Goal: Task Accomplishment & Management: Use online tool/utility

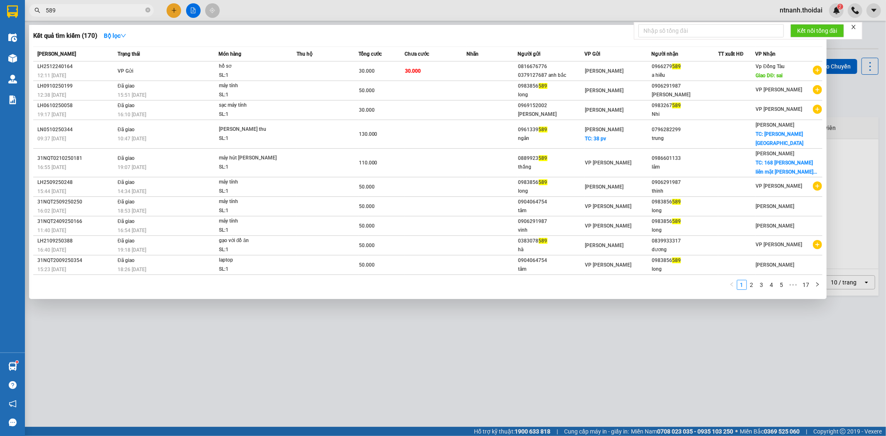
click at [75, 10] on input "589" at bounding box center [95, 10] width 98 height 9
type input "5"
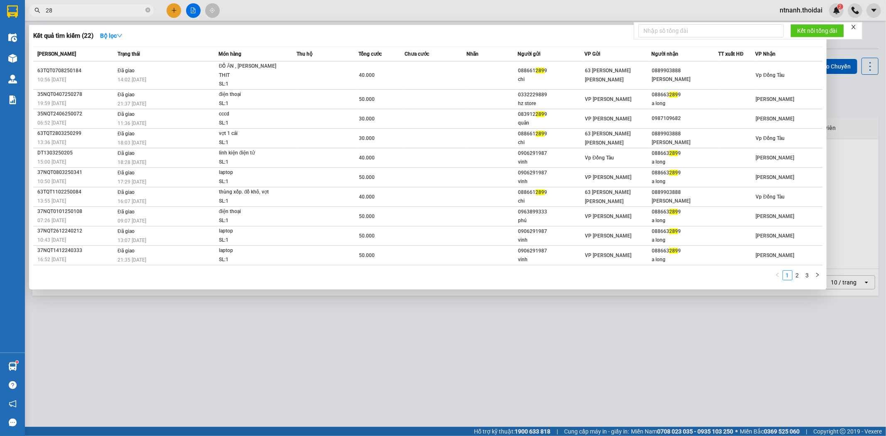
type input "2"
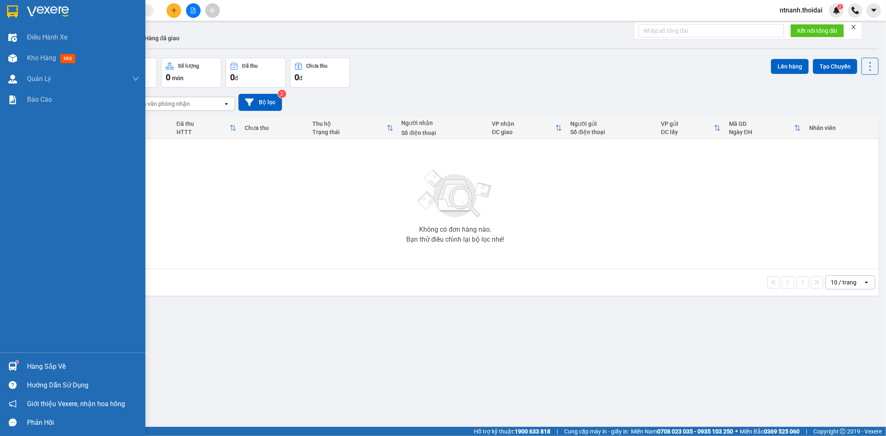
click at [19, 364] on div at bounding box center [12, 366] width 15 height 15
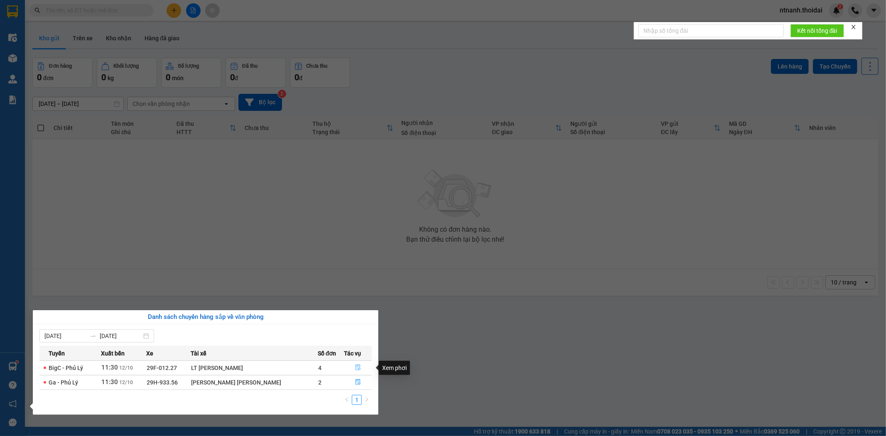
click at [355, 365] on icon "file-done" at bounding box center [357, 368] width 5 height 6
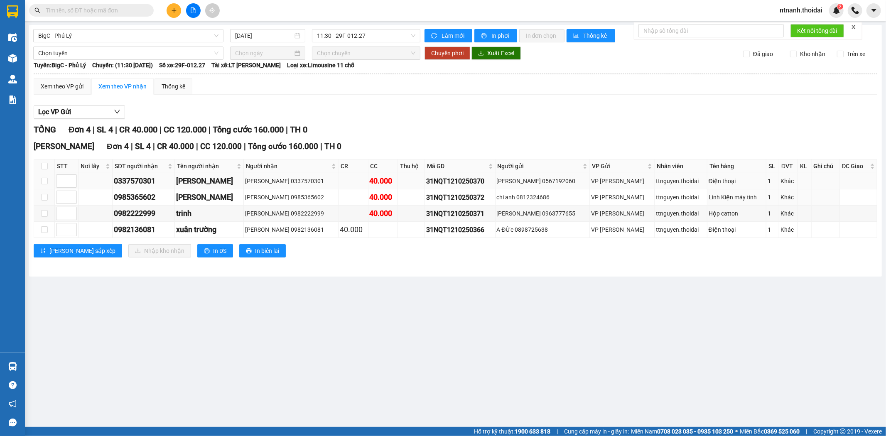
click at [45, 189] on td at bounding box center [44, 181] width 21 height 16
click at [44, 183] on input "checkbox" at bounding box center [44, 181] width 7 height 7
checkbox input "true"
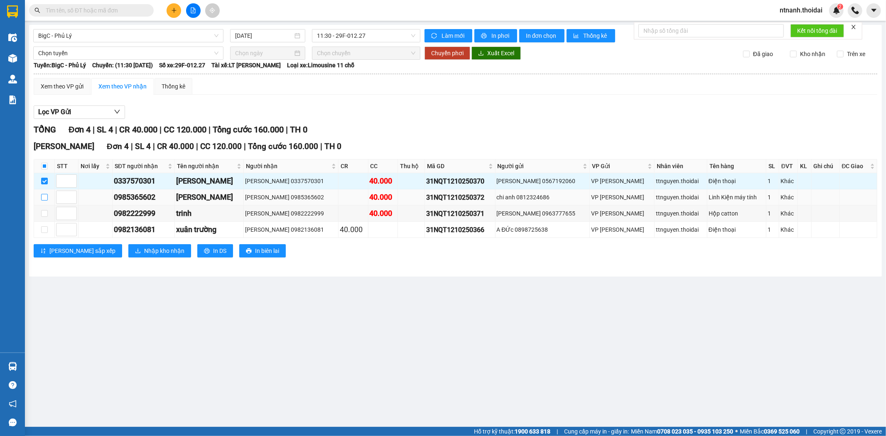
click at [43, 200] on input "checkbox" at bounding box center [44, 197] width 7 height 7
checkbox input "true"
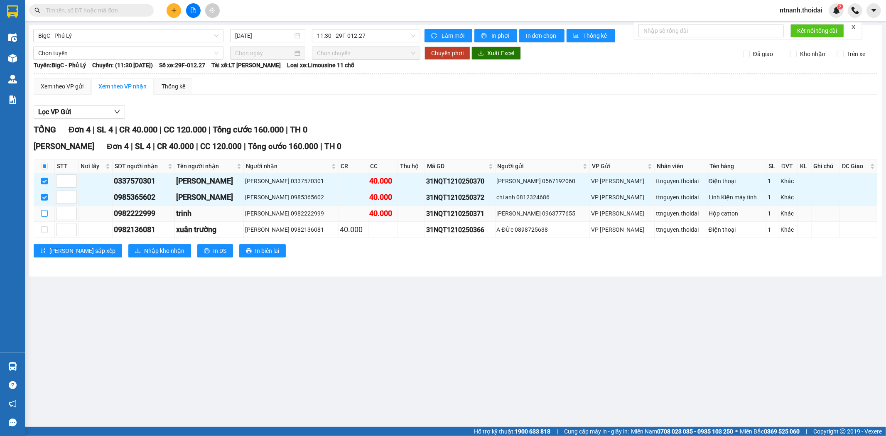
click at [45, 216] on input "checkbox" at bounding box center [44, 213] width 7 height 7
checkbox input "true"
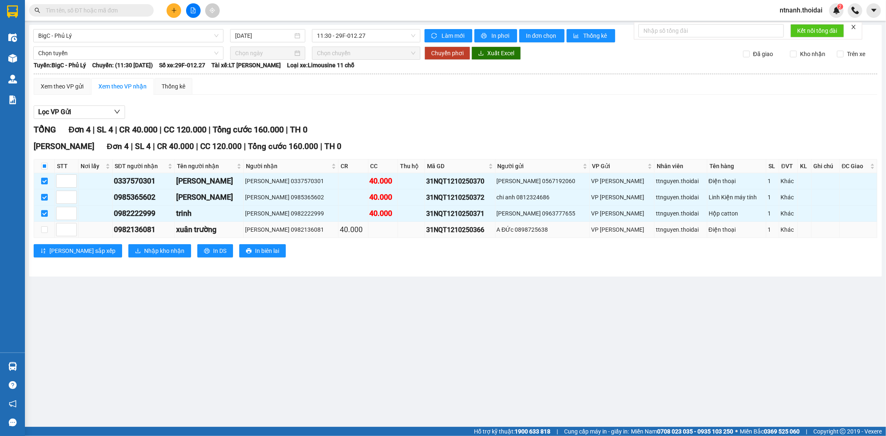
click at [39, 233] on td at bounding box center [44, 230] width 21 height 16
click at [144, 252] on span "Nhập kho nhận" at bounding box center [164, 250] width 40 height 9
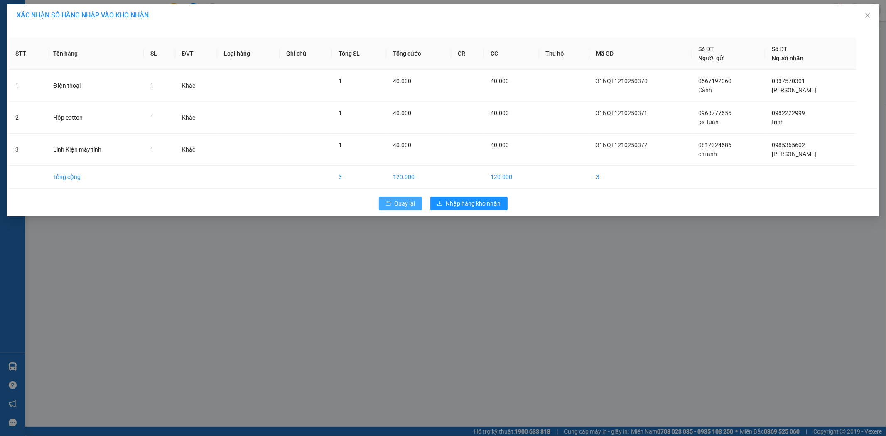
click at [412, 203] on span "Quay lại" at bounding box center [405, 203] width 21 height 9
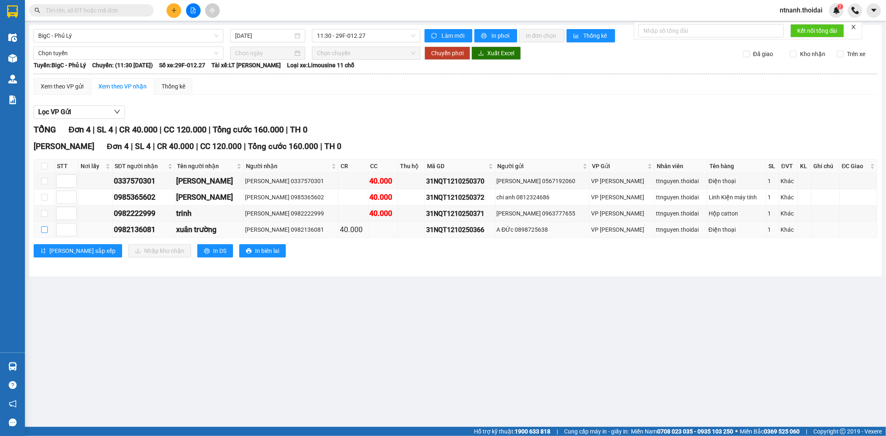
click at [44, 232] on input "checkbox" at bounding box center [44, 229] width 7 height 7
checkbox input "true"
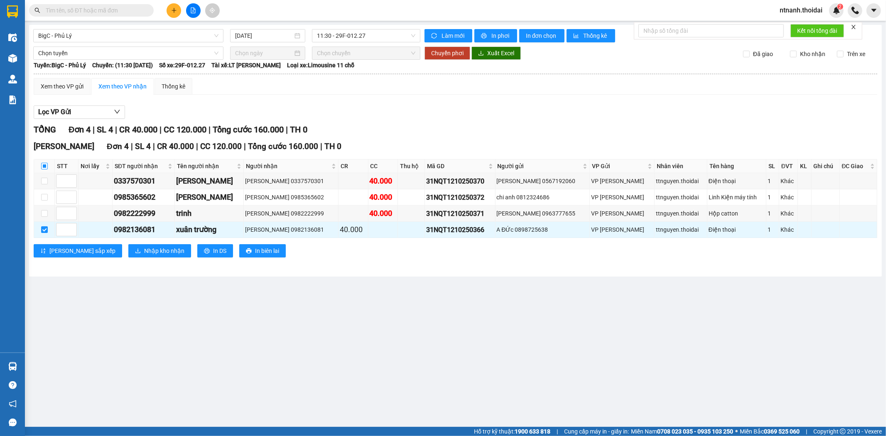
click at [47, 167] on input "checkbox" at bounding box center [44, 166] width 7 height 7
checkbox input "true"
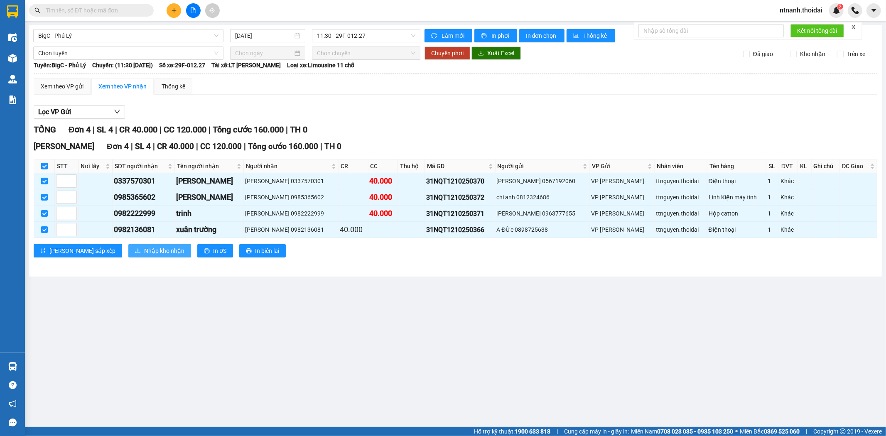
click at [144, 250] on span "Nhập kho nhận" at bounding box center [164, 250] width 40 height 9
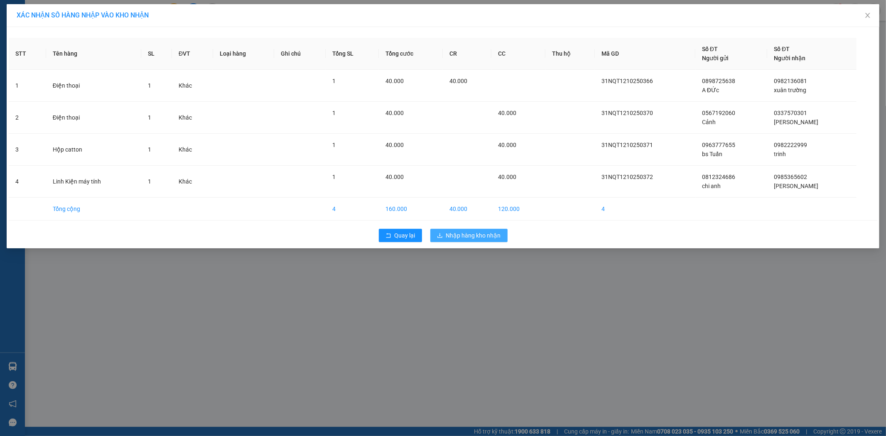
click at [481, 232] on span "Nhập hàng kho nhận" at bounding box center [473, 235] width 55 height 9
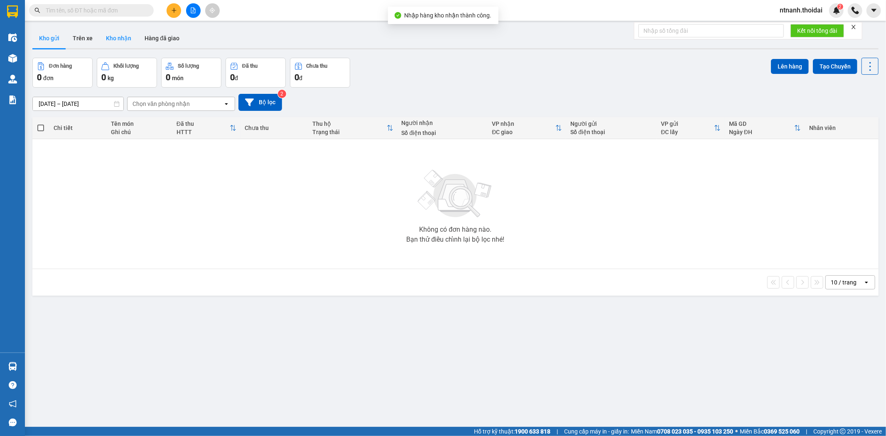
click at [134, 30] on button "Kho nhận" at bounding box center [118, 38] width 39 height 20
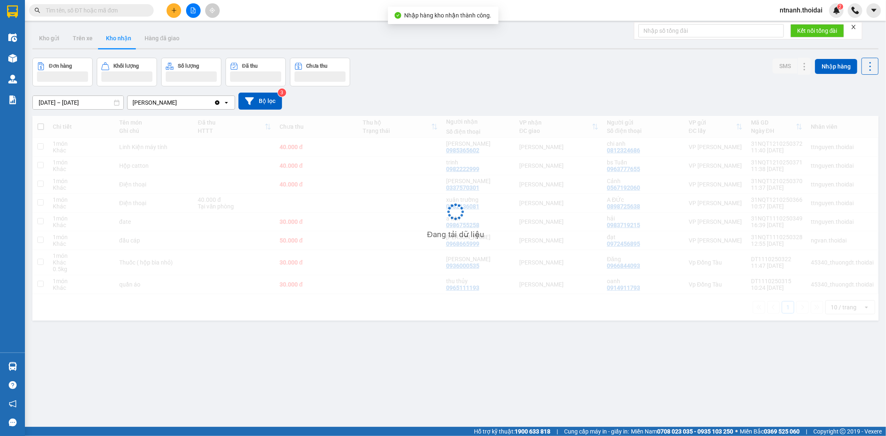
click at [131, 32] on button "Kho nhận" at bounding box center [118, 38] width 39 height 20
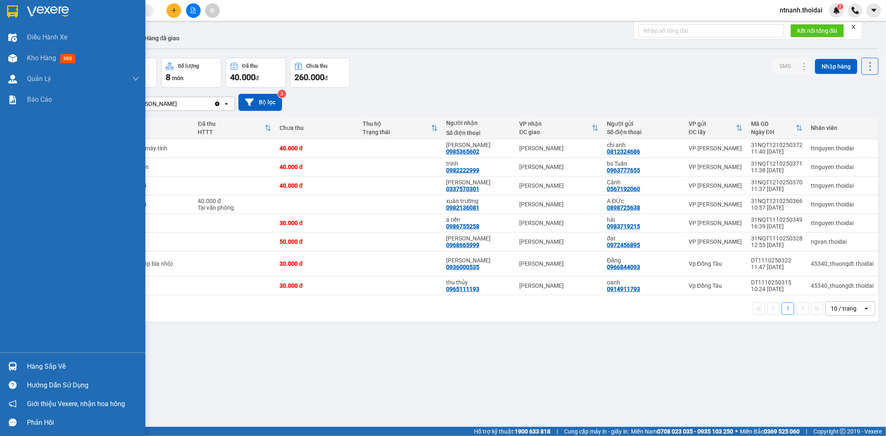
click at [22, 363] on div "Hàng sắp về" at bounding box center [72, 366] width 145 height 19
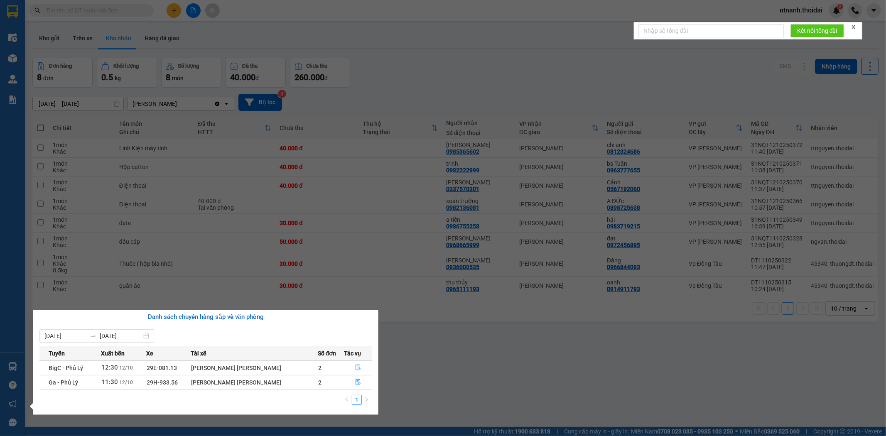
click at [477, 327] on section "Kết quả [PERSON_NAME] ( 164 ) Bộ lọc Mã ĐH Trạng thái Món hàng Thu hộ Tổng [PER…" at bounding box center [443, 218] width 886 height 436
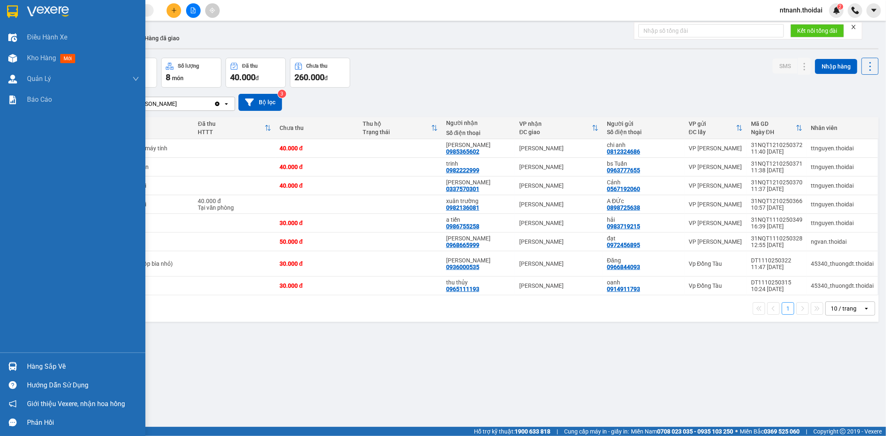
click at [6, 371] on div at bounding box center [12, 366] width 15 height 15
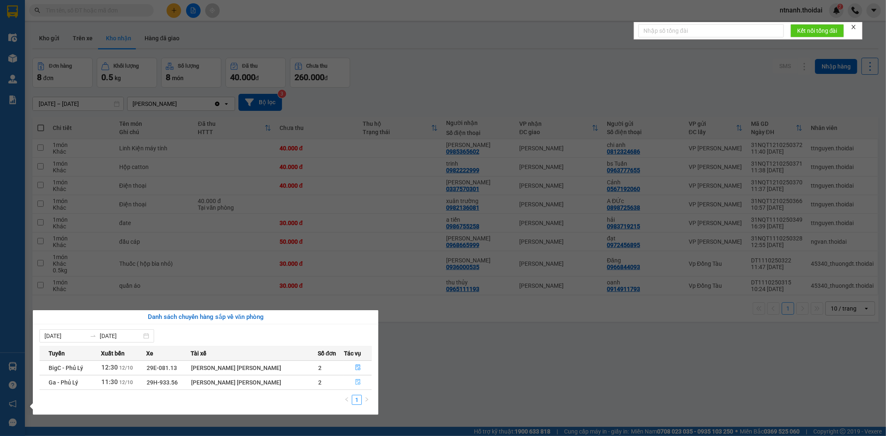
click at [362, 384] on button "button" at bounding box center [357, 382] width 27 height 13
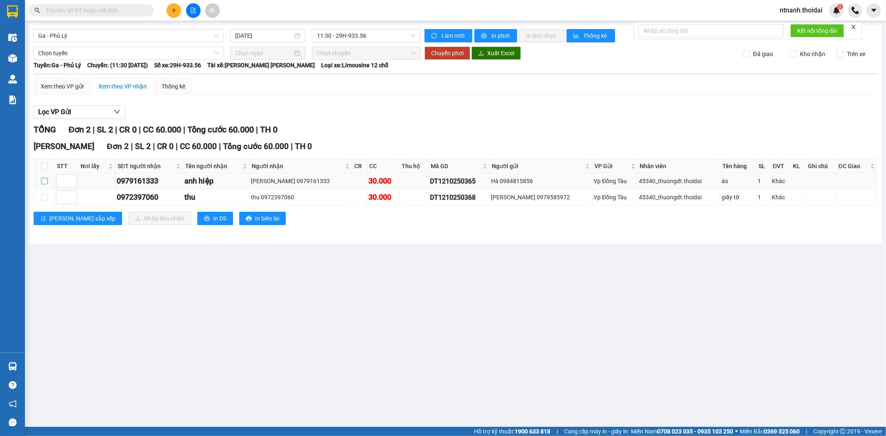
click at [42, 181] on input "checkbox" at bounding box center [44, 181] width 7 height 7
checkbox input "true"
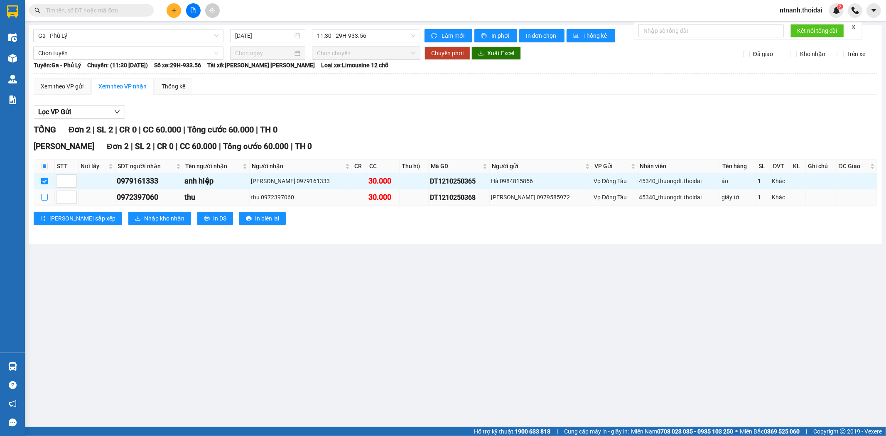
drag, startPoint x: 42, startPoint y: 203, endPoint x: 44, endPoint y: 197, distance: 7.0
click at [42, 200] on td at bounding box center [44, 197] width 21 height 16
click at [44, 194] on input "checkbox" at bounding box center [44, 197] width 7 height 7
checkbox input "true"
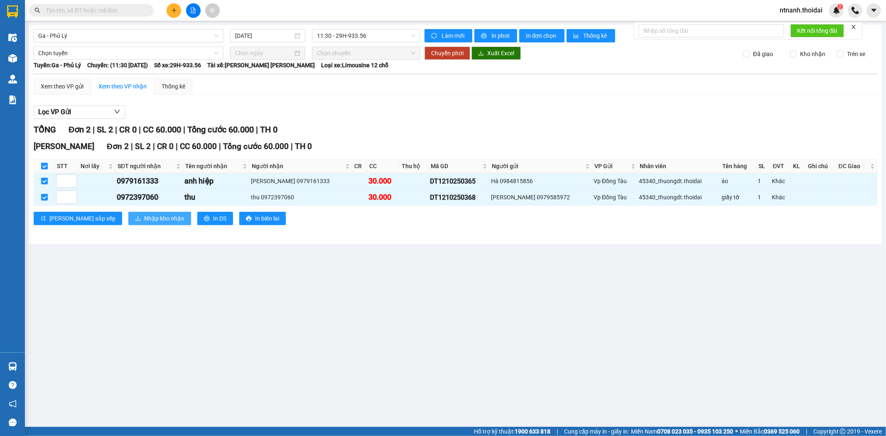
click at [144, 222] on span "Nhập kho nhận" at bounding box center [164, 218] width 40 height 9
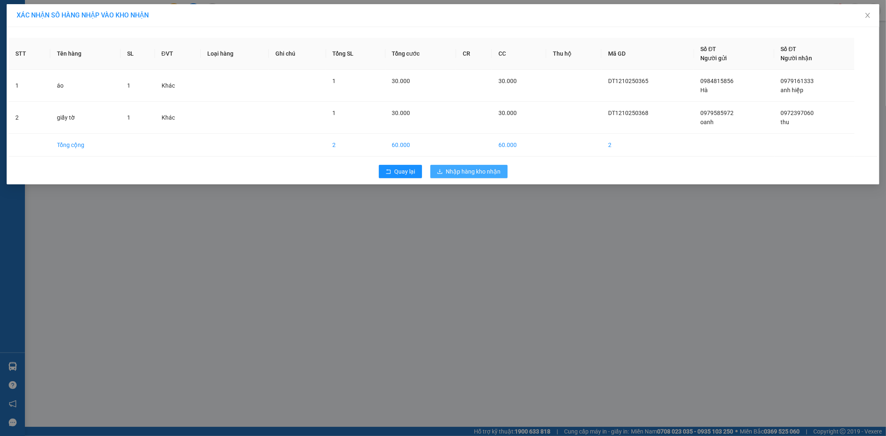
click at [460, 172] on span "Nhập hàng kho nhận" at bounding box center [473, 171] width 55 height 9
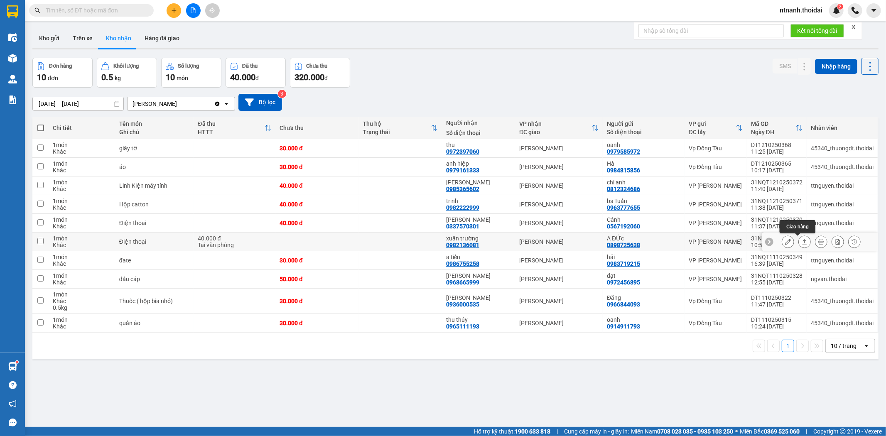
click at [801, 244] on icon at bounding box center [804, 242] width 6 height 6
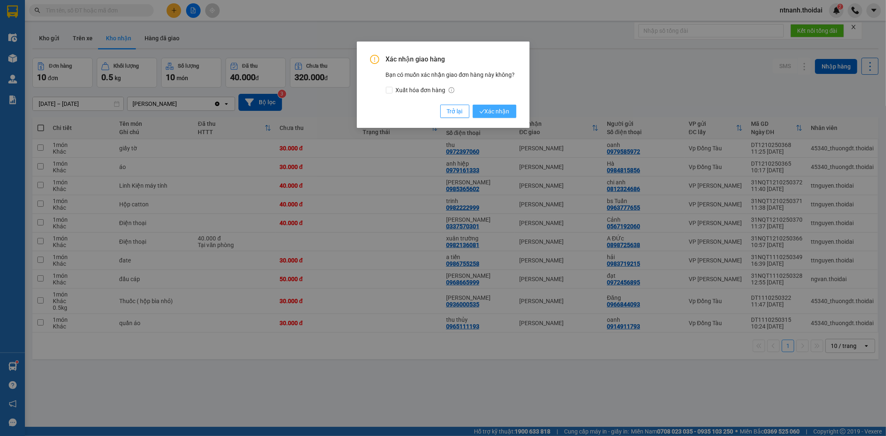
click at [492, 111] on span "Xác nhận" at bounding box center [494, 111] width 30 height 9
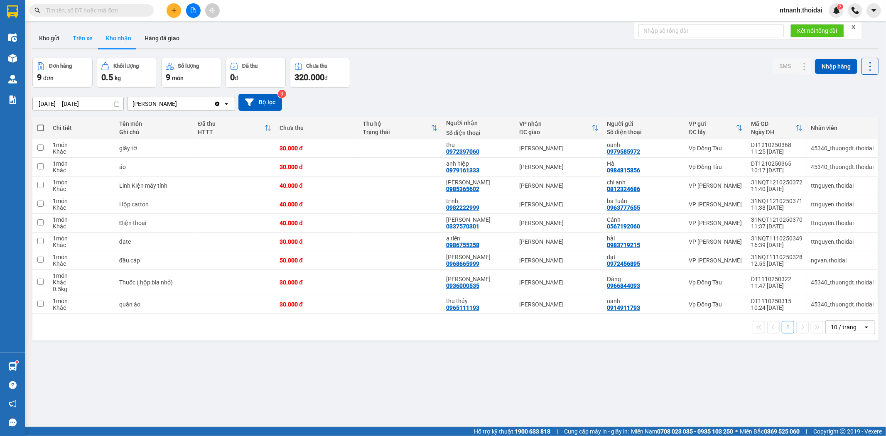
drag, startPoint x: 34, startPoint y: 42, endPoint x: 86, endPoint y: 31, distance: 53.8
click at [35, 41] on button "Kho gửi" at bounding box center [49, 38] width 34 height 20
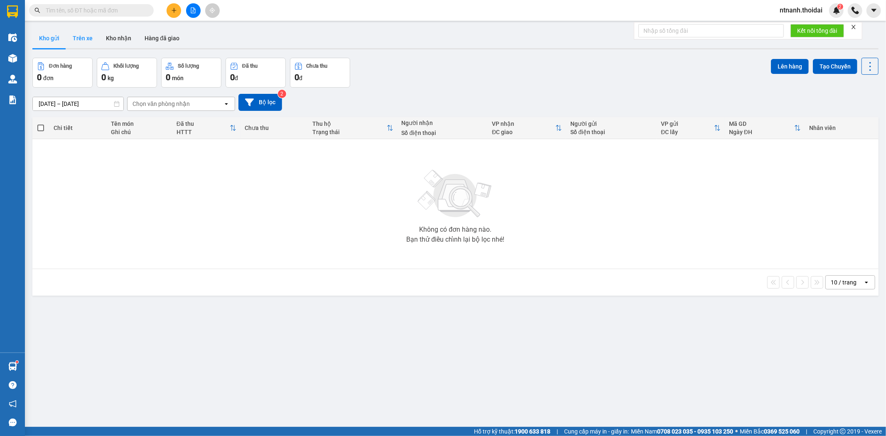
click at [81, 42] on button "Trên xe" at bounding box center [82, 38] width 33 height 20
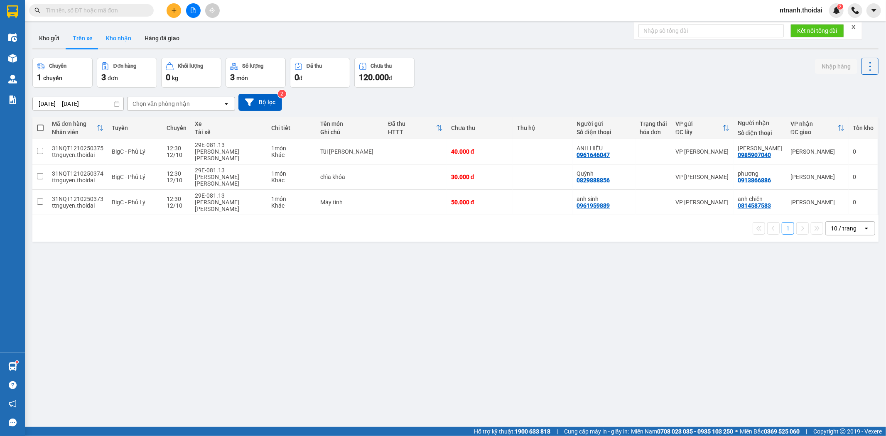
click at [103, 42] on button "Kho nhận" at bounding box center [118, 38] width 39 height 20
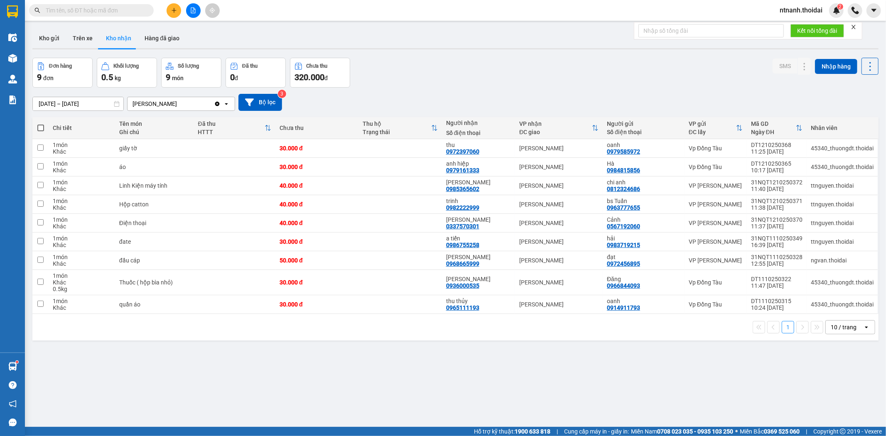
click at [826, 11] on span "ntnanh.thoidai" at bounding box center [801, 10] width 56 height 10
click at [819, 25] on span "Đăng xuất" at bounding box center [804, 25] width 39 height 9
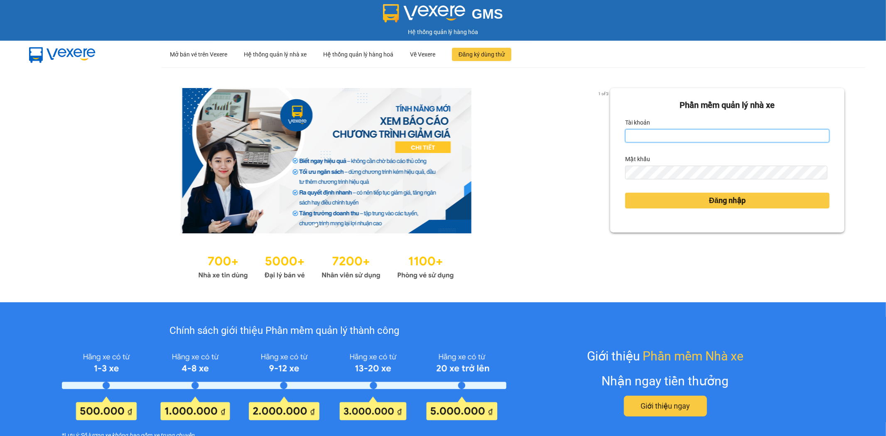
click at [630, 131] on input "Tài khoản" at bounding box center [727, 135] width 204 height 13
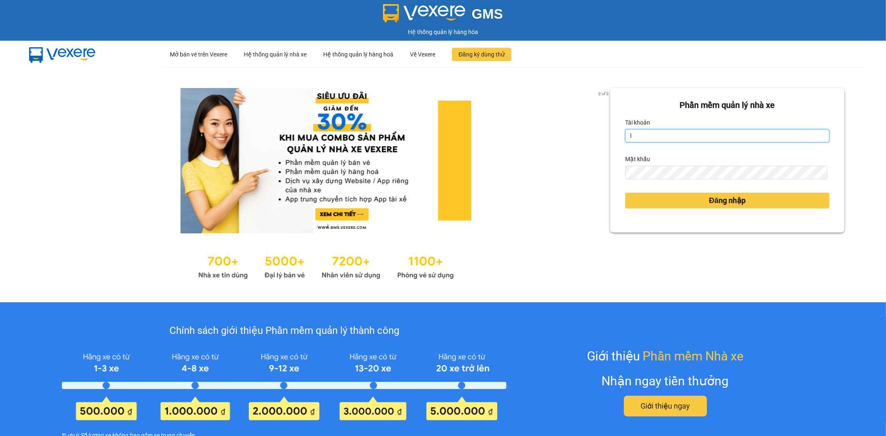
type input "lthien.thoidai"
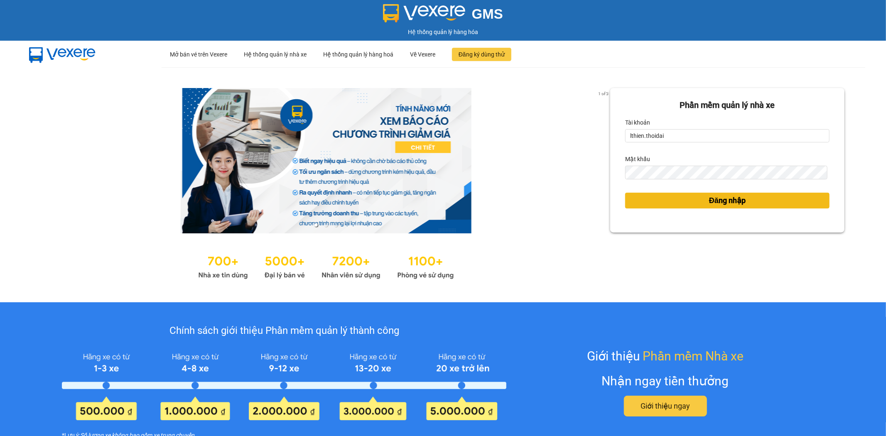
click at [655, 197] on button "Đăng nhập" at bounding box center [727, 201] width 204 height 16
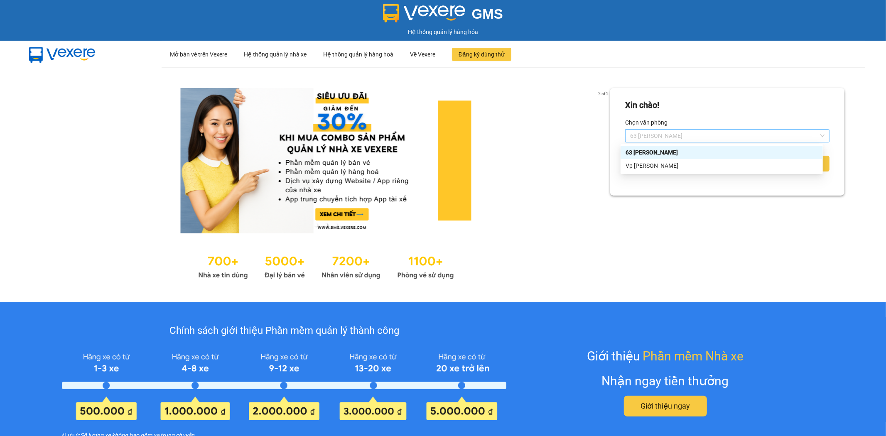
click at [817, 135] on span "63 [PERSON_NAME] [PERSON_NAME]" at bounding box center [727, 136] width 194 height 12
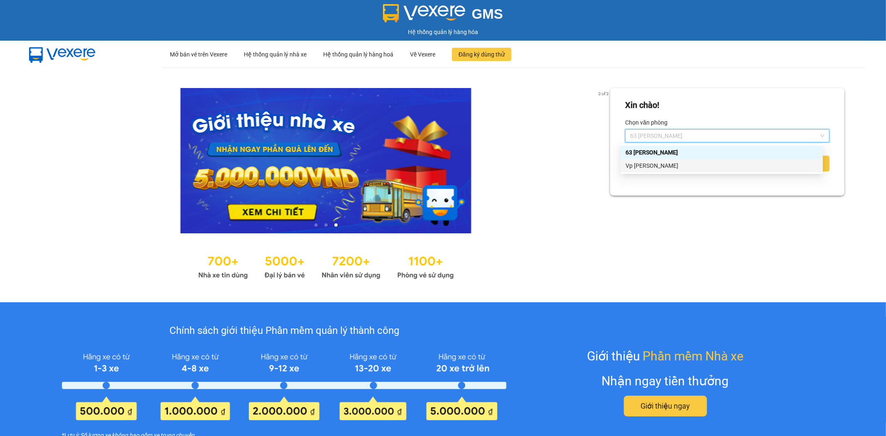
click at [654, 166] on div "[PERSON_NAME]" at bounding box center [721, 165] width 192 height 9
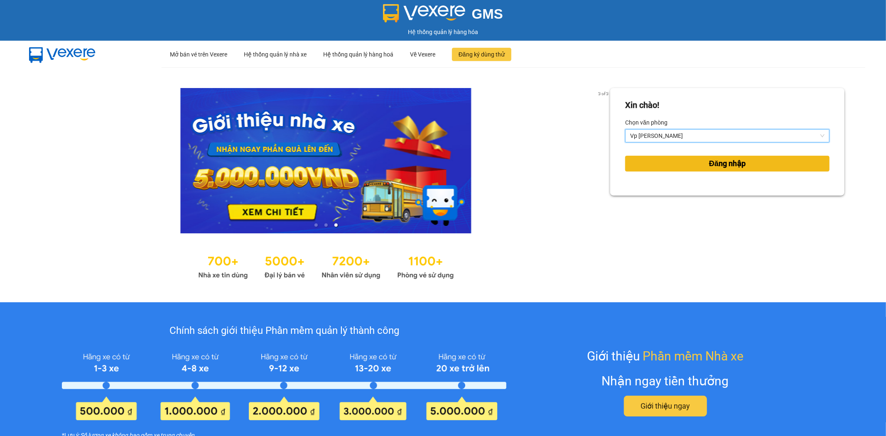
click at [715, 163] on span "Đăng nhập" at bounding box center [727, 164] width 37 height 12
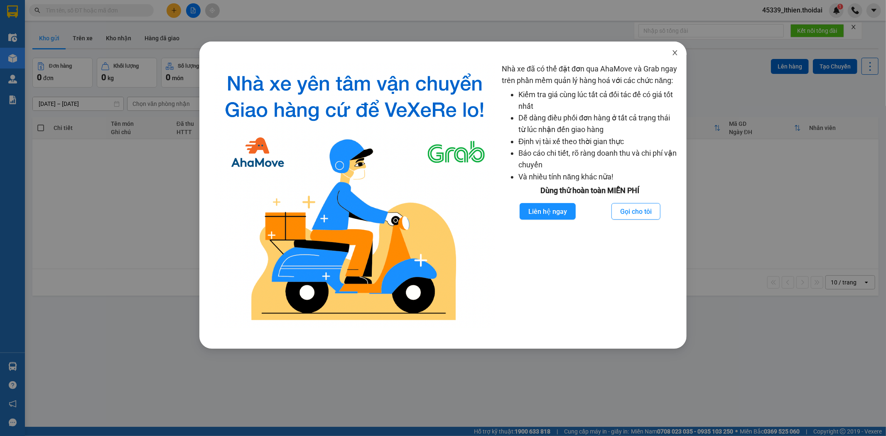
click at [675, 51] on icon "close" at bounding box center [674, 52] width 7 height 7
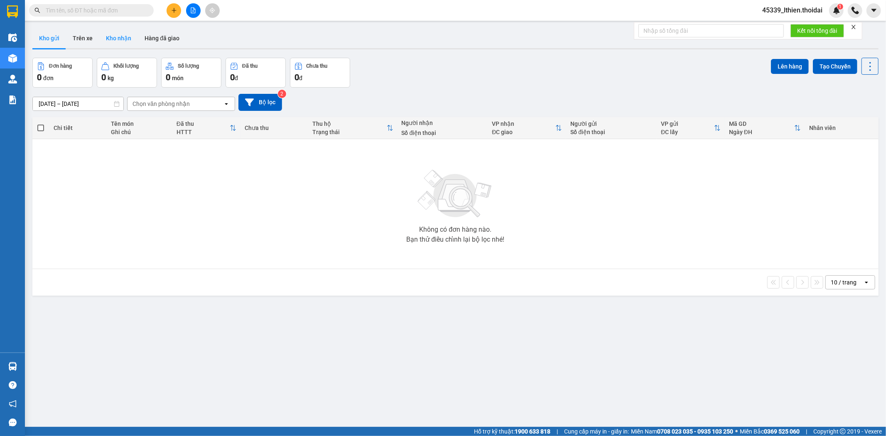
click at [119, 39] on button "Kho nhận" at bounding box center [118, 38] width 39 height 20
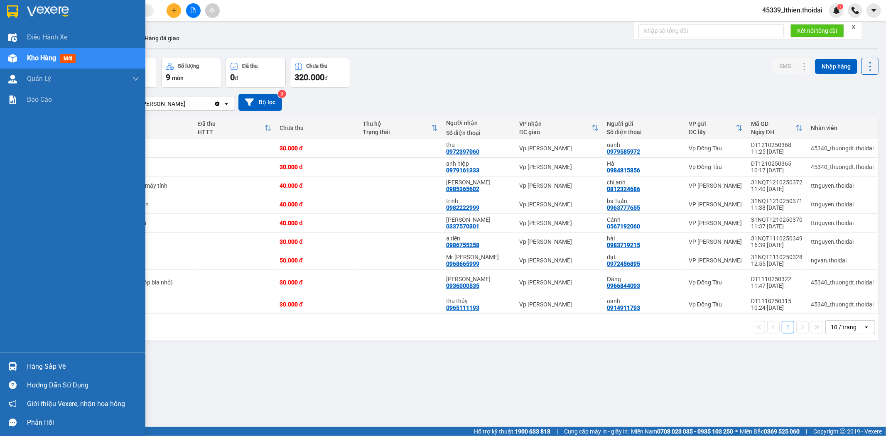
click at [12, 367] on img at bounding box center [12, 366] width 9 height 9
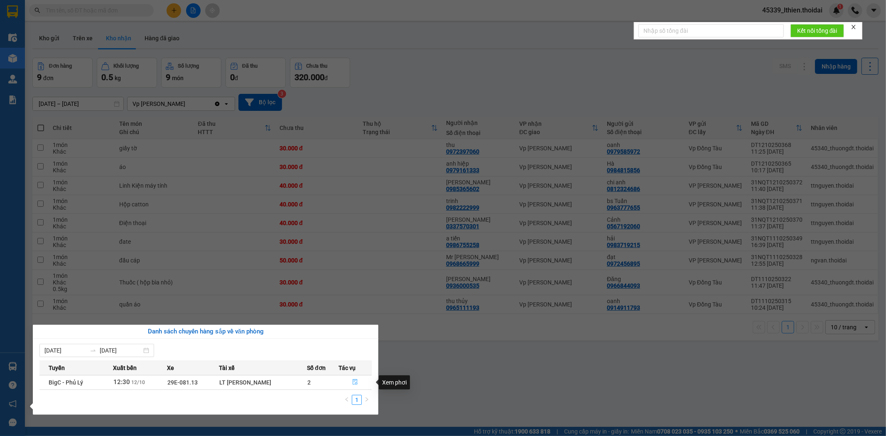
click at [355, 383] on icon "file-done" at bounding box center [355, 382] width 5 height 6
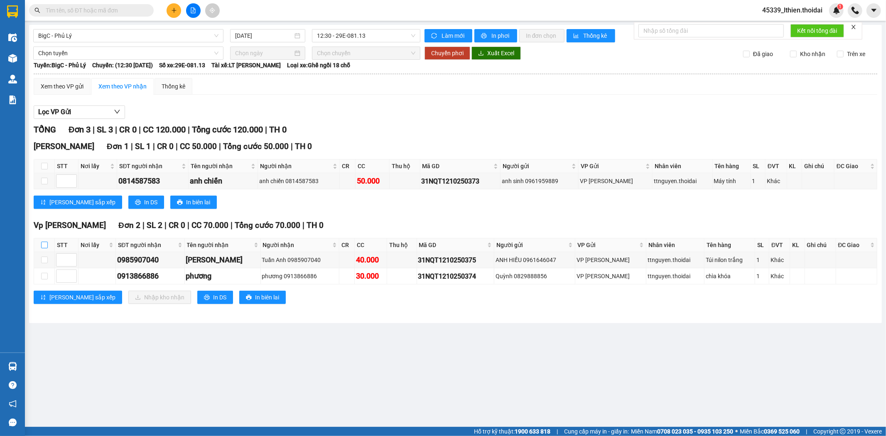
click at [44, 244] on input "checkbox" at bounding box center [44, 245] width 7 height 7
checkbox input "true"
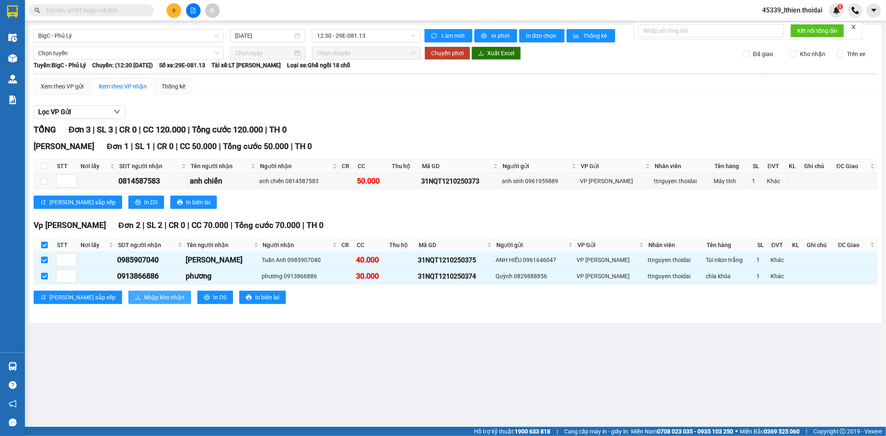
click at [144, 298] on span "Nhập kho nhận" at bounding box center [164, 297] width 40 height 9
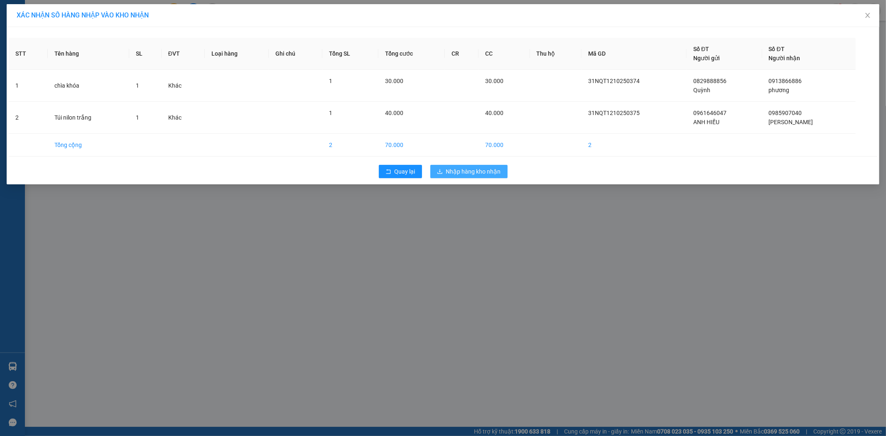
click at [464, 172] on span "Nhập hàng kho nhận" at bounding box center [473, 171] width 55 height 9
